Goal: Transaction & Acquisition: Obtain resource

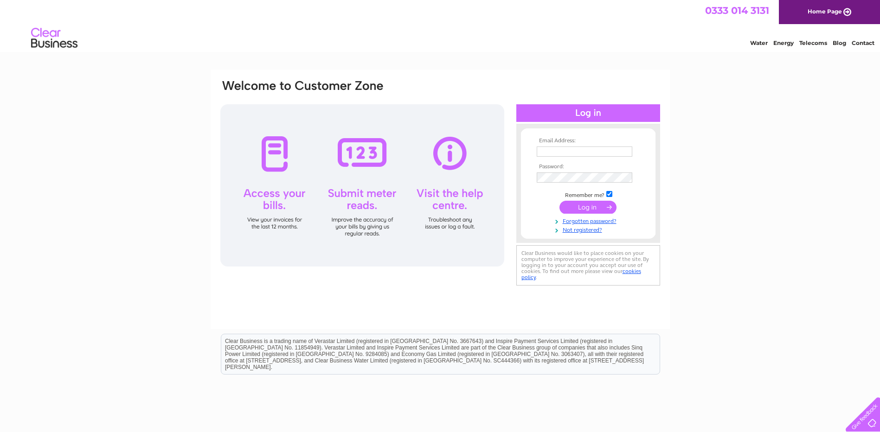
type input "[PERSON_NAME][EMAIL_ADDRESS][DOMAIN_NAME]"
click at [597, 204] on input "submit" at bounding box center [587, 207] width 57 height 13
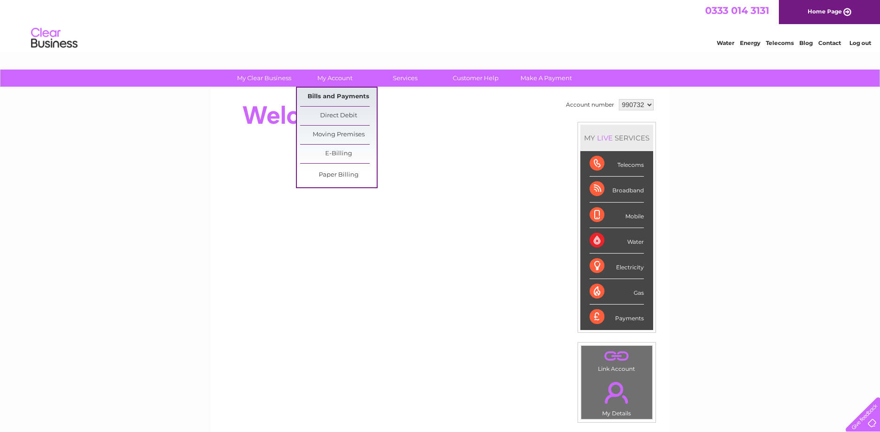
click at [345, 99] on link "Bills and Payments" at bounding box center [338, 97] width 77 height 19
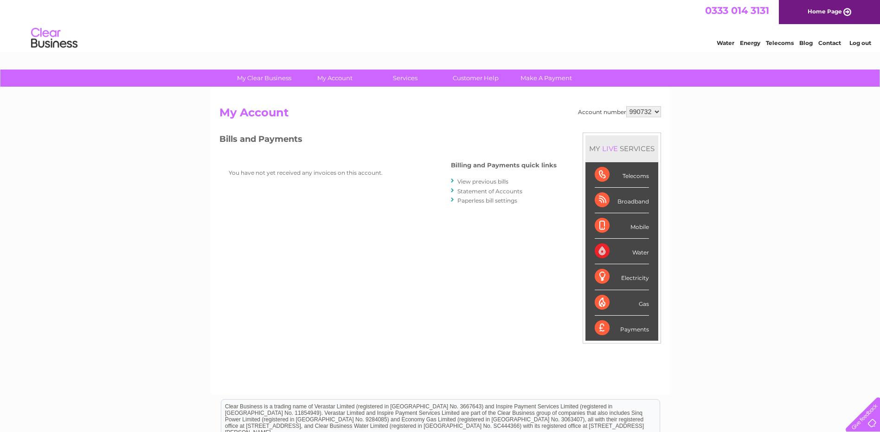
click at [652, 109] on select "990732 990735" at bounding box center [643, 111] width 35 height 11
select select "990735"
click at [626, 106] on select "990732 990735" at bounding box center [643, 111] width 35 height 11
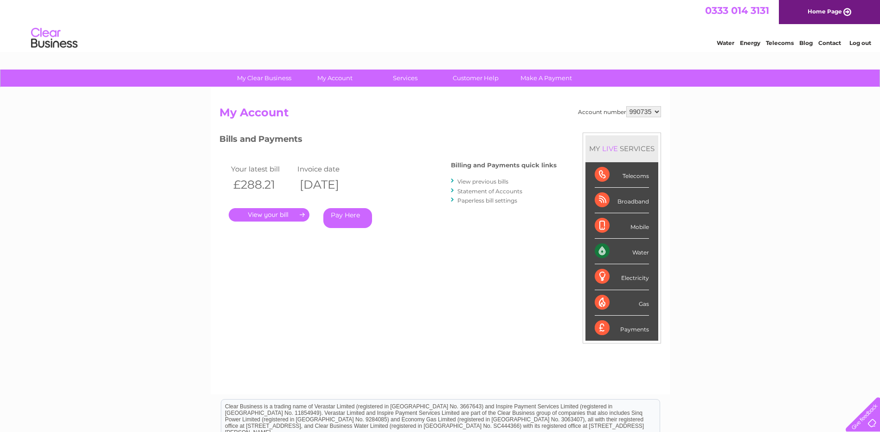
click at [281, 216] on link "." at bounding box center [269, 214] width 81 height 13
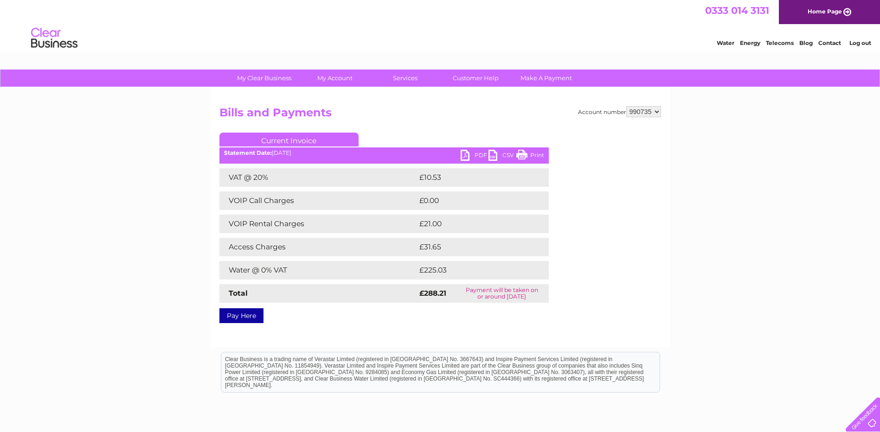
click at [462, 153] on link "PDF" at bounding box center [475, 156] width 28 height 13
